Goal: Task Accomplishment & Management: Use online tool/utility

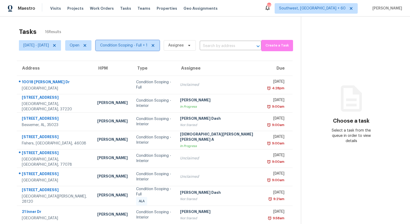
click at [130, 48] on span "Condition Scoping - Full + 1" at bounding box center [123, 45] width 47 height 5
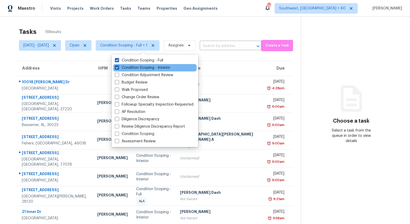
click at [131, 69] on label "Condition Scoping - Interior" at bounding box center [142, 67] width 55 height 5
click at [118, 69] on input "Condition Scoping - Interior" at bounding box center [116, 66] width 3 height 3
checkbox input "false"
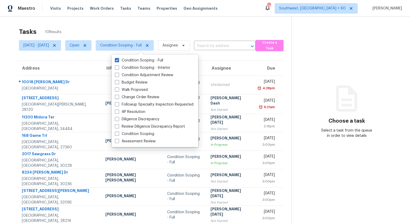
click at [130, 29] on div "Tasks 10 Results" at bounding box center [155, 32] width 272 height 14
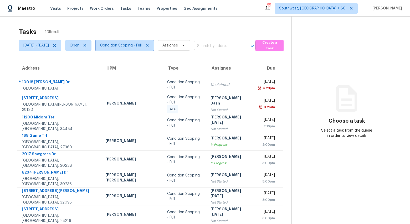
click at [138, 48] on span "Condition Scoping - Full" at bounding box center [120, 45] width 41 height 5
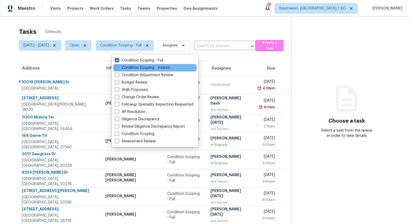
click at [137, 65] on label "Condition Scoping - Interior" at bounding box center [142, 67] width 55 height 5
click at [118, 65] on input "Condition Scoping - Interior" at bounding box center [116, 66] width 3 height 3
checkbox input "true"
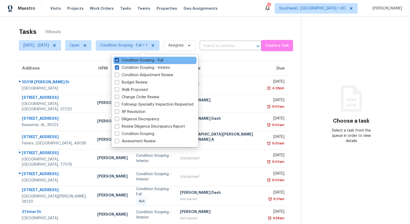
click at [132, 60] on label "Condition Scoping - Full" at bounding box center [139, 60] width 48 height 5
click at [118, 60] on input "Condition Scoping - Full" at bounding box center [116, 59] width 3 height 3
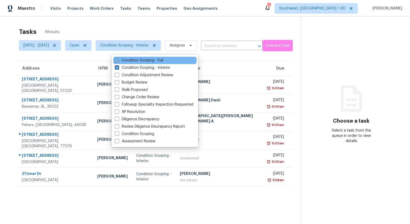
click at [132, 60] on label "Condition Scoping - Full" at bounding box center [139, 60] width 48 height 5
click at [118, 60] on input "Condition Scoping - Full" at bounding box center [116, 59] width 3 height 3
checkbox input "true"
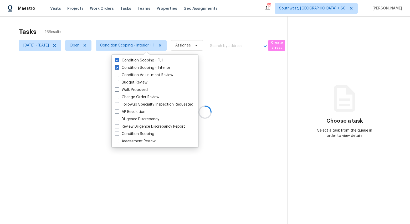
click at [114, 27] on div at bounding box center [205, 112] width 410 height 224
